Goal: Information Seeking & Learning: Learn about a topic

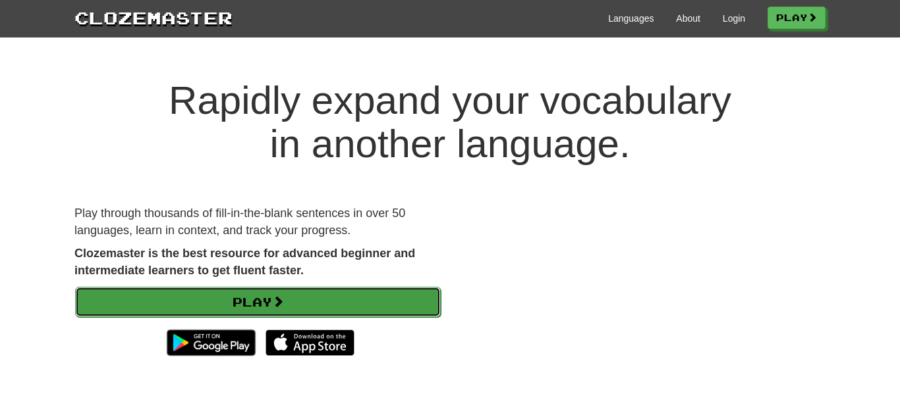
click at [269, 302] on link "Play" at bounding box center [258, 302] width 366 height 30
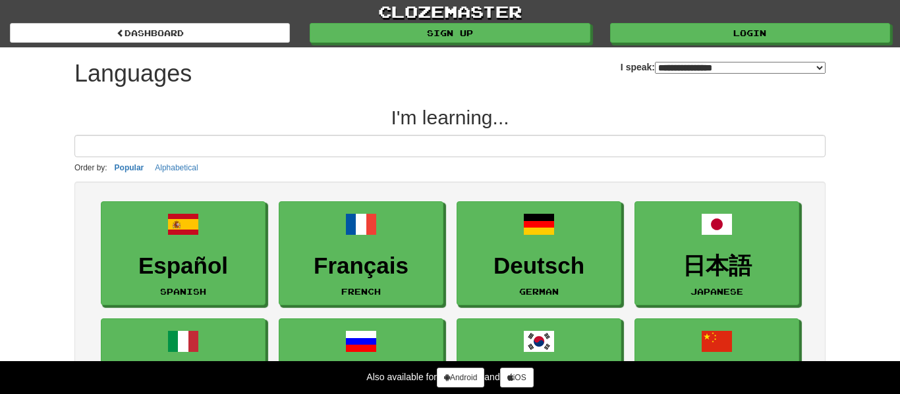
select select "*******"
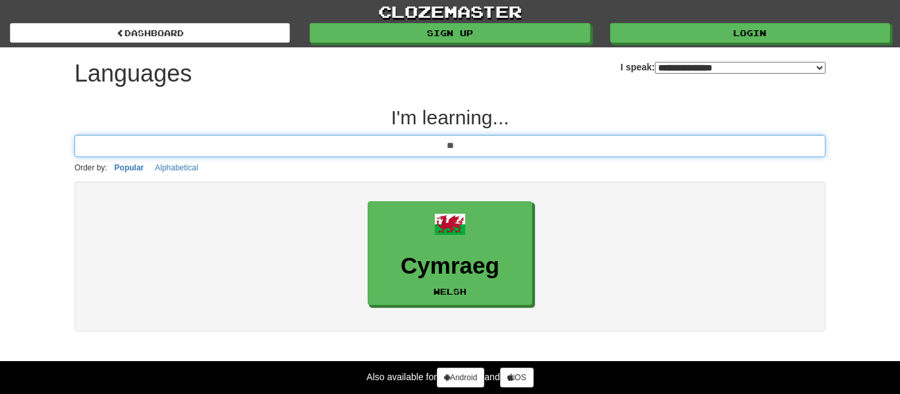
type input "*"
